Goal: Check status: Check status

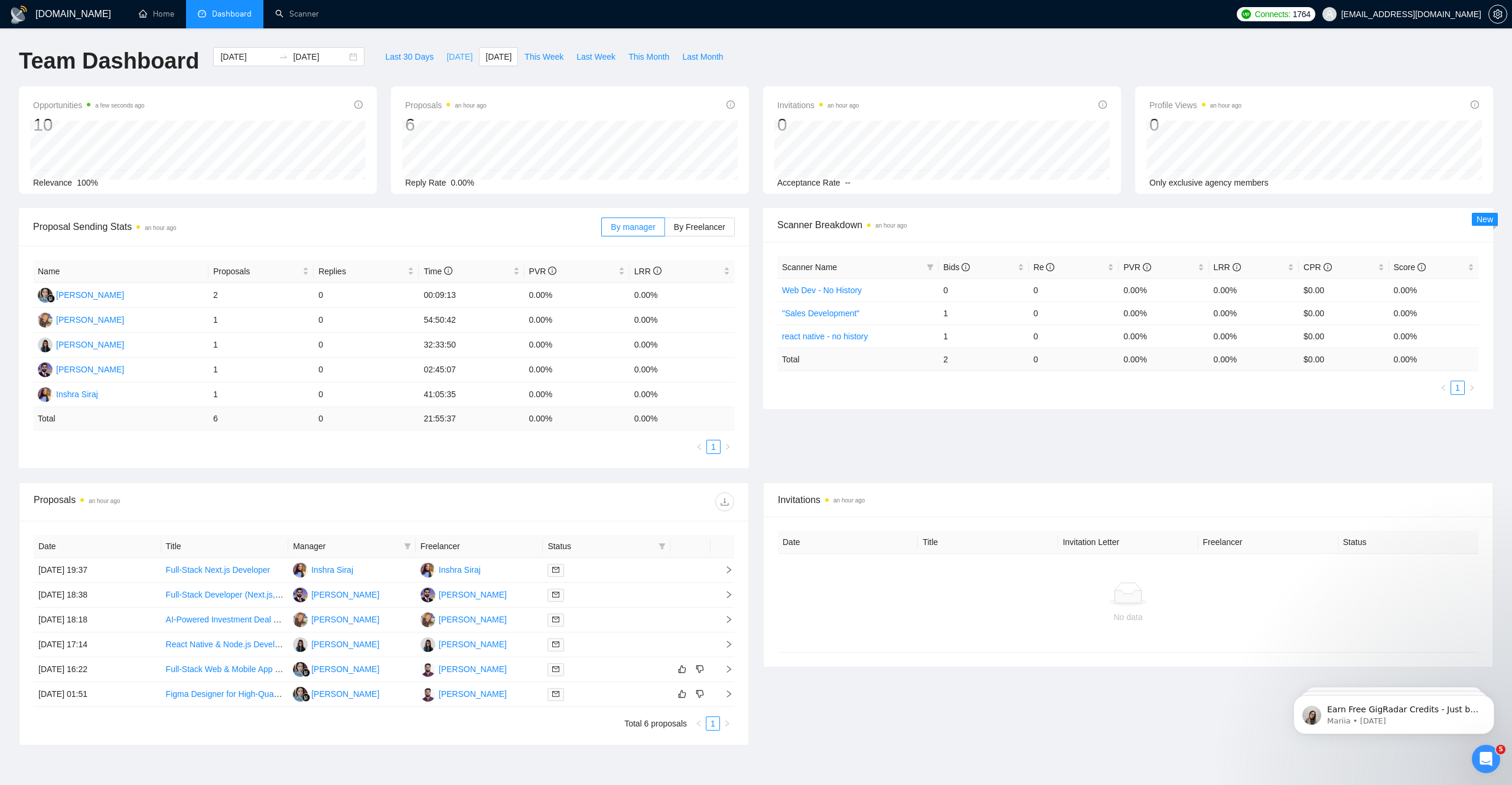
click at [448, 56] on span "[DATE]" at bounding box center [459, 57] width 26 height 13
type input "[DATE]"
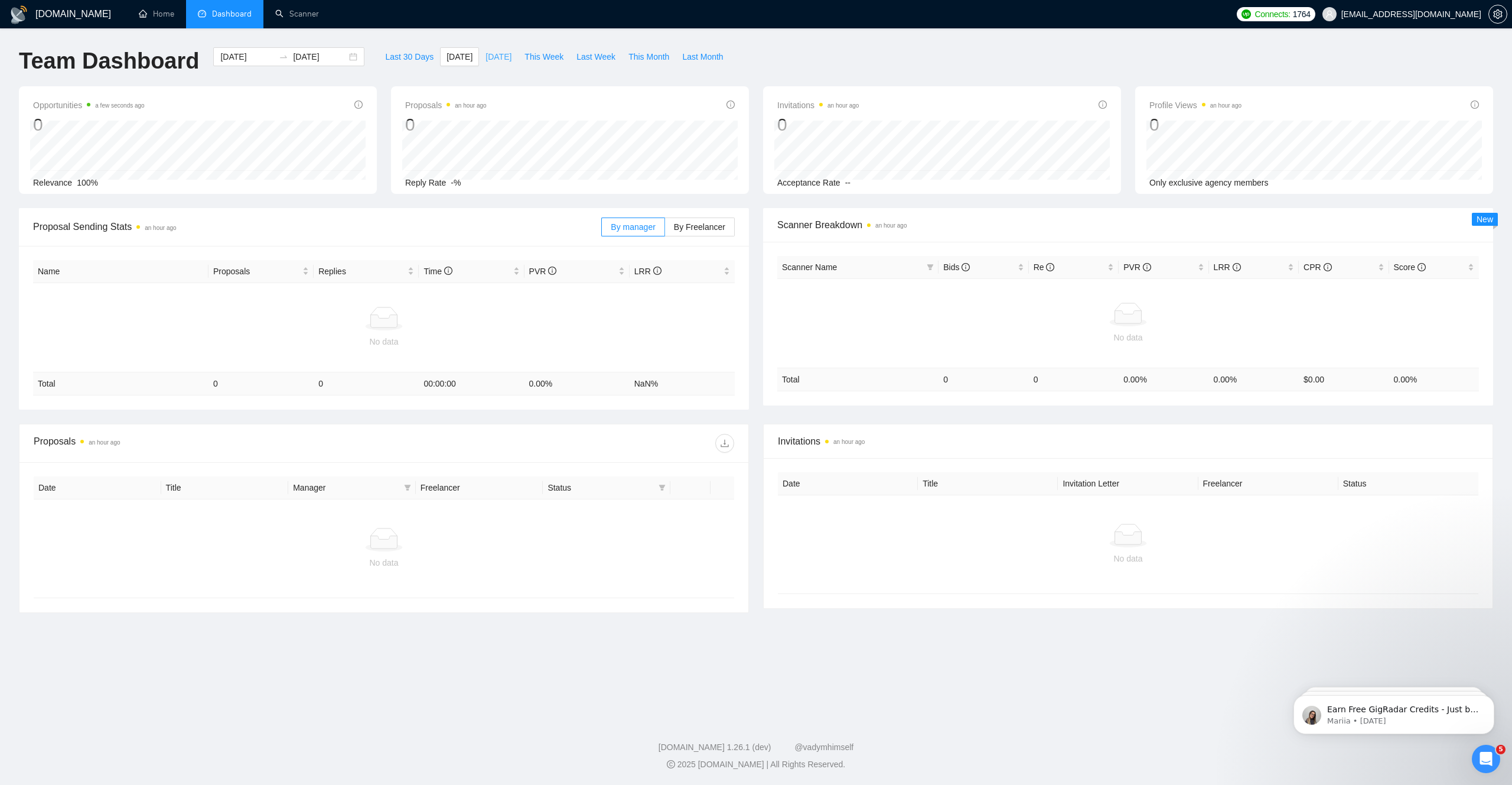
click at [494, 57] on span "[DATE]" at bounding box center [498, 57] width 26 height 13
type input "[DATE]"
